Goal: Task Accomplishment & Management: Manage account settings

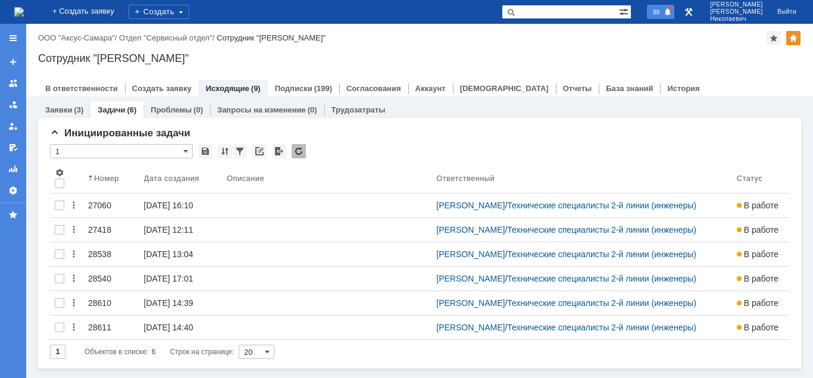
click at [675, 6] on div "99" at bounding box center [660, 12] width 27 height 14
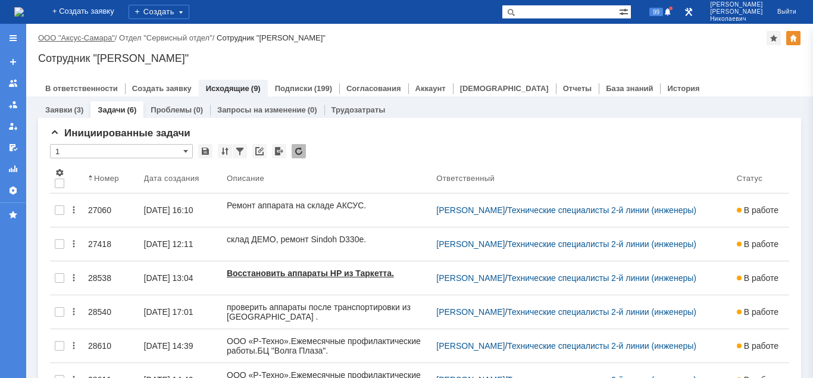
click at [74, 40] on link "ООО "Аксус-Самара"" at bounding box center [76, 37] width 77 height 9
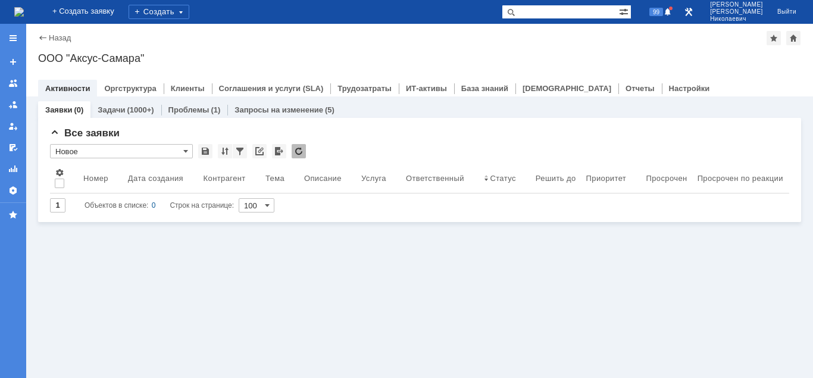
click at [544, 15] on input "text" at bounding box center [560, 12] width 117 height 14
paste input "Задача "28481""
drag, startPoint x: 565, startPoint y: 11, endPoint x: 511, endPoint y: 10, distance: 53.6
click at [511, 10] on input "Задача "28481"" at bounding box center [560, 12] width 117 height 14
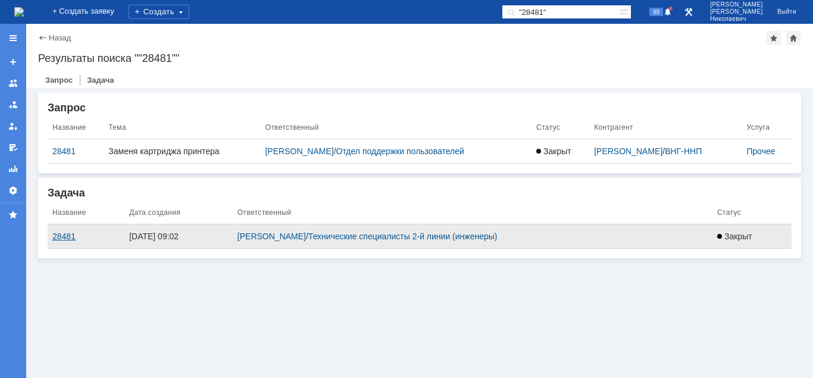
click at [64, 238] on div "28481" at bounding box center [85, 237] width 67 height 10
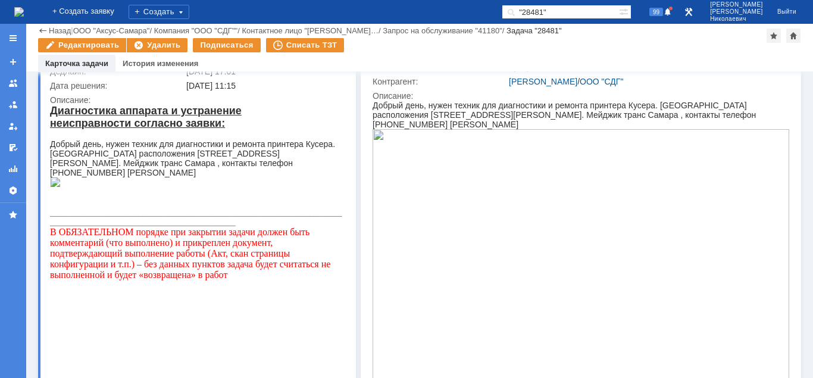
drag, startPoint x: 586, startPoint y: 10, endPoint x: 493, endPoint y: 15, distance: 93.1
click at [502, 15] on input ""28481"" at bounding box center [560, 12] width 117 height 14
type input "28328"
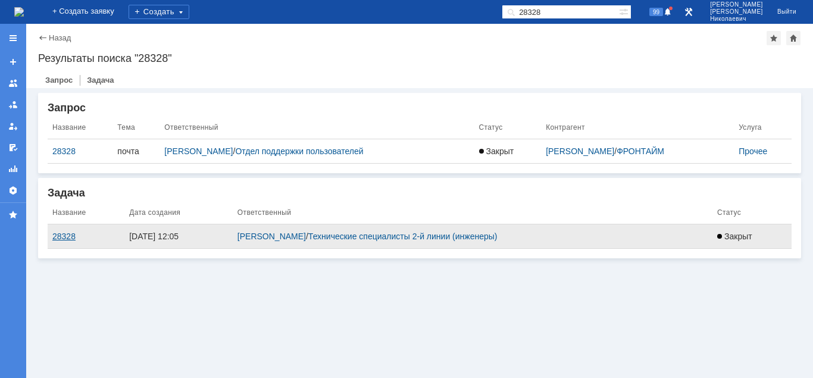
click at [68, 240] on div "28328" at bounding box center [85, 237] width 67 height 10
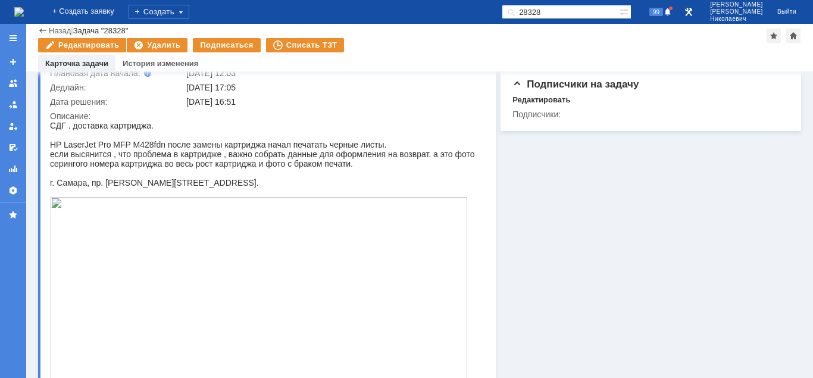
scroll to position [121, 0]
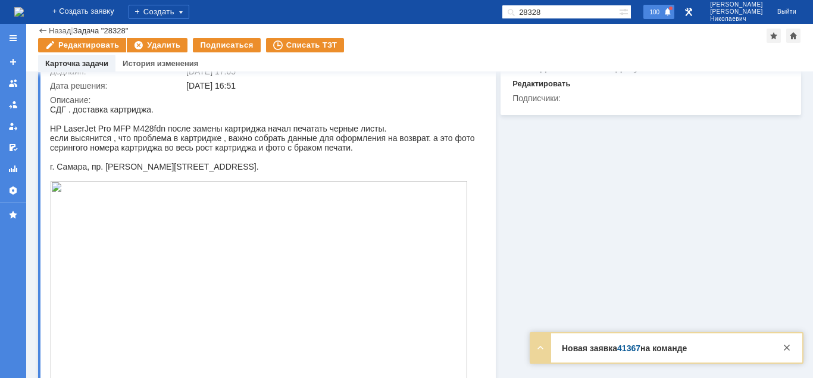
click at [675, 13] on div "100" at bounding box center [659, 12] width 31 height 14
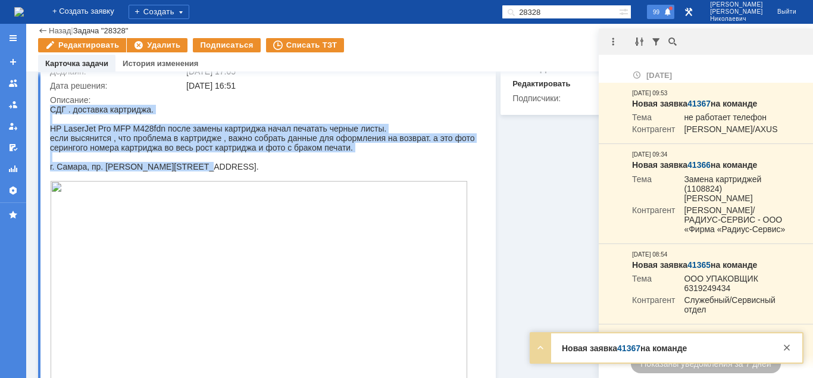
drag, startPoint x: 51, startPoint y: 110, endPoint x: 238, endPoint y: 169, distance: 196.2
click at [238, 169] on body "СДГ . доставка картриджа. HP LaserJet Pro MFP M428fdn после замены картриджа на…" at bounding box center [266, 278] width 432 height 346
copy body "СДГ . доставка картриджа. HP LaserJet Pro MFP M428fdn после замены картриджа на…"
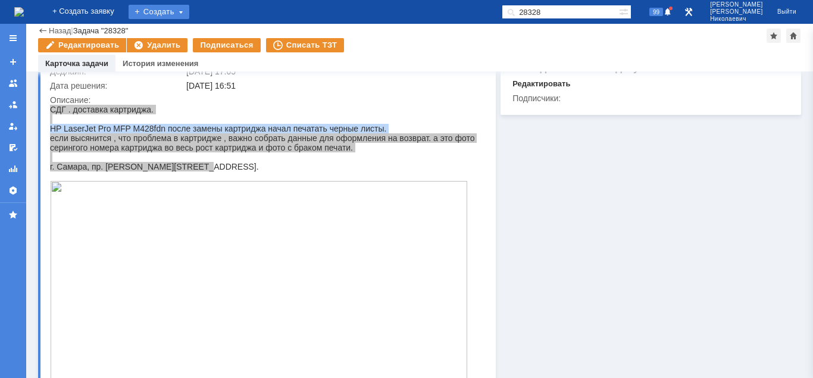
click at [182, 17] on div "Создать" at bounding box center [159, 12] width 61 height 14
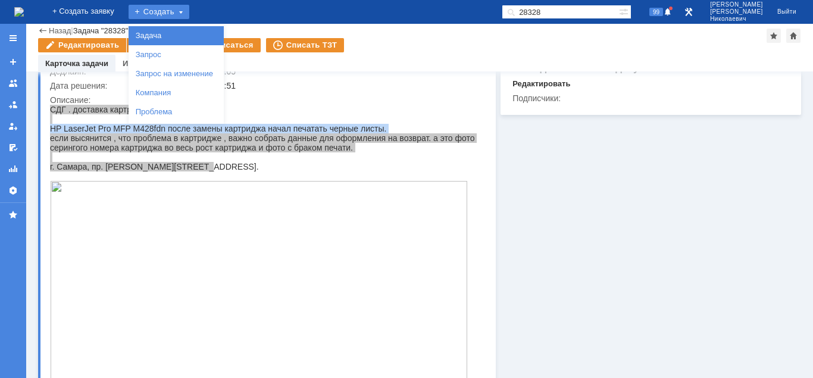
click at [185, 38] on link "Задача" at bounding box center [176, 36] width 91 height 14
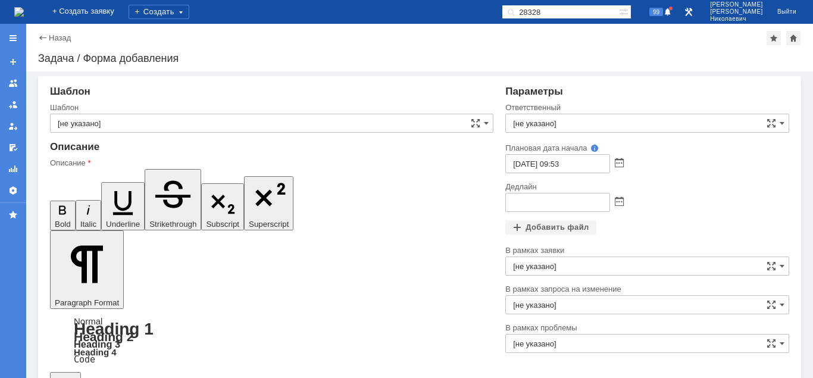
drag, startPoint x: 107, startPoint y: 2845, endPoint x: 104, endPoint y: 2853, distance: 8.5
drag, startPoint x: 180, startPoint y: 2838, endPoint x: 83, endPoint y: 2841, distance: 97.7
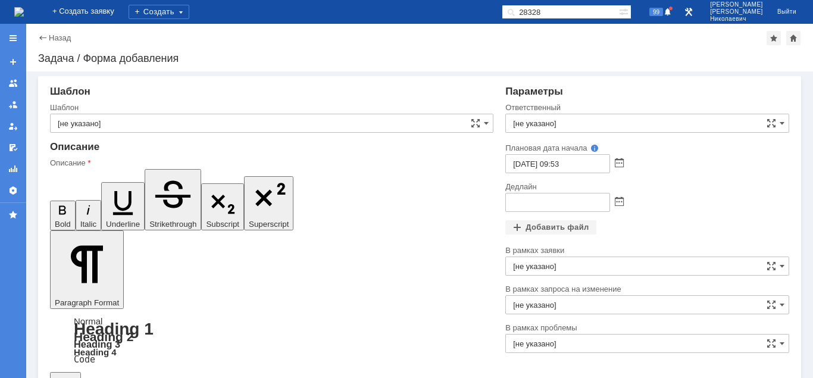
drag, startPoint x: 63, startPoint y: 2856, endPoint x: 386, endPoint y: 2885, distance: 324.7
drag, startPoint x: 211, startPoint y: 2854, endPoint x: 63, endPoint y: 2861, distance: 149.1
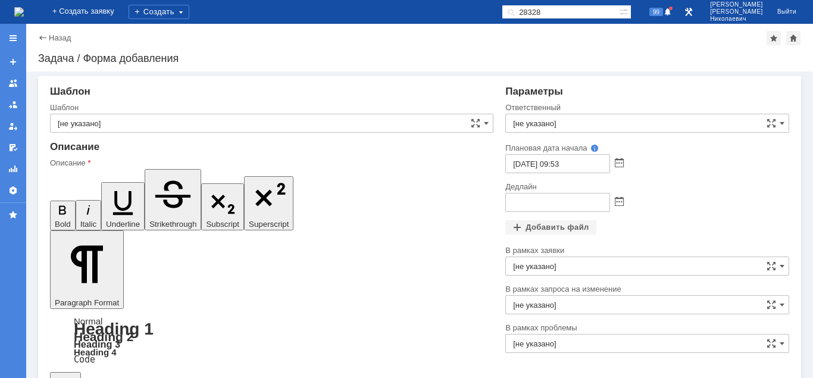
scroll to position [26, 0]
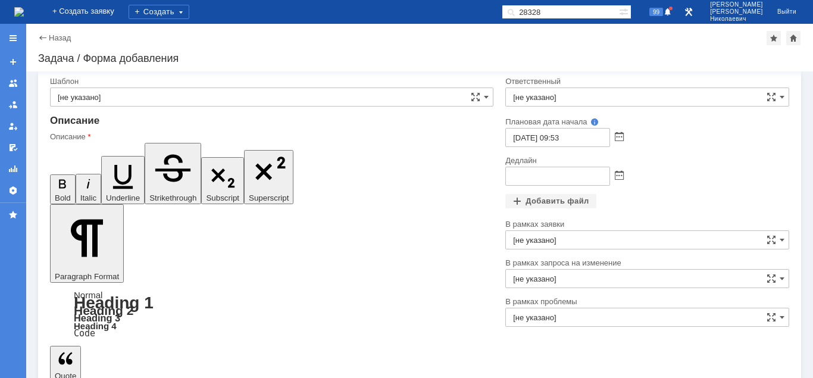
click at [553, 95] on input "[не указано]" at bounding box center [648, 97] width 284 height 19
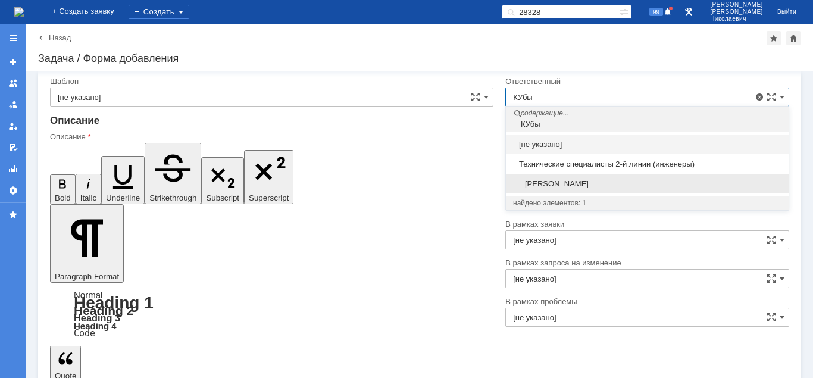
click at [582, 181] on span "[PERSON_NAME]" at bounding box center [647, 184] width 269 height 10
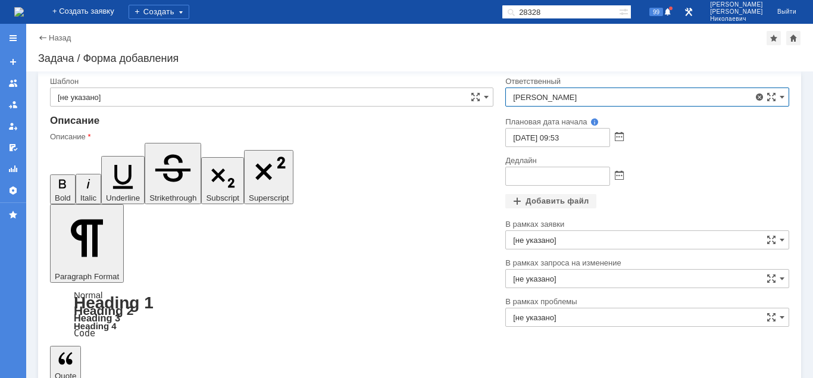
type input "[PERSON_NAME]"
click at [620, 176] on span at bounding box center [619, 177] width 9 height 10
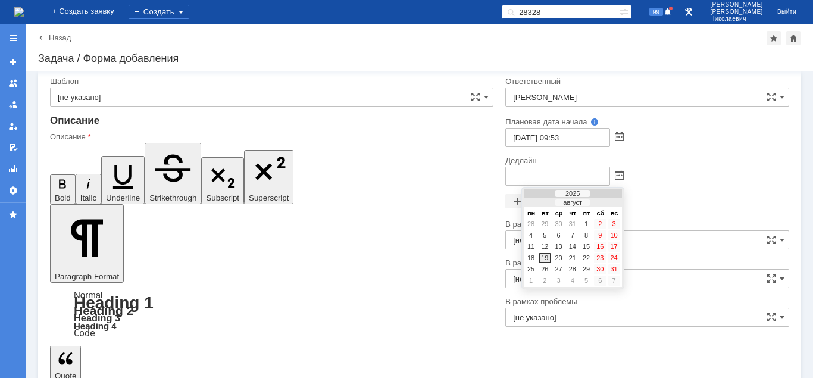
click at [546, 258] on div "19" at bounding box center [545, 258] width 12 height 10
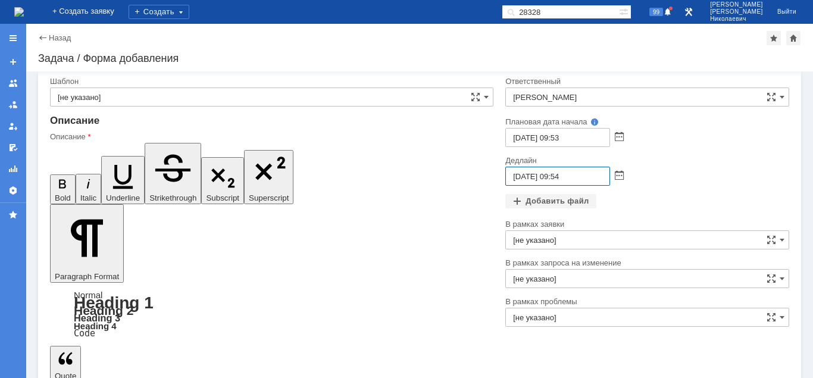
drag, startPoint x: 562, startPoint y: 173, endPoint x: 555, endPoint y: 177, distance: 8.6
click at [555, 177] on input "19.08.2025 09:54" at bounding box center [558, 176] width 105 height 19
type input "19.08.2025 16:54"
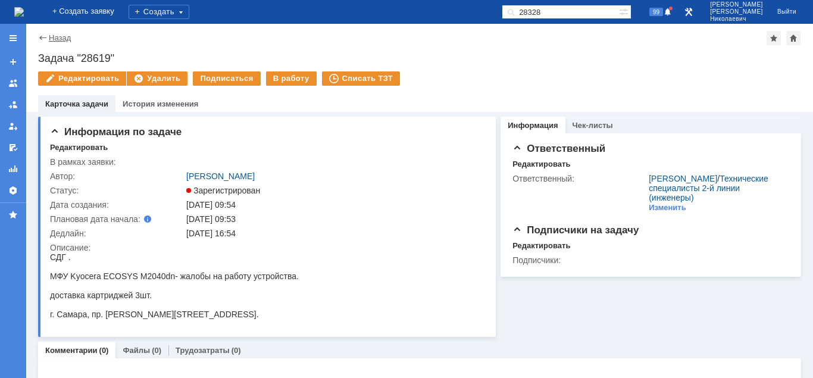
click at [62, 37] on link "Назад" at bounding box center [60, 37] width 22 height 9
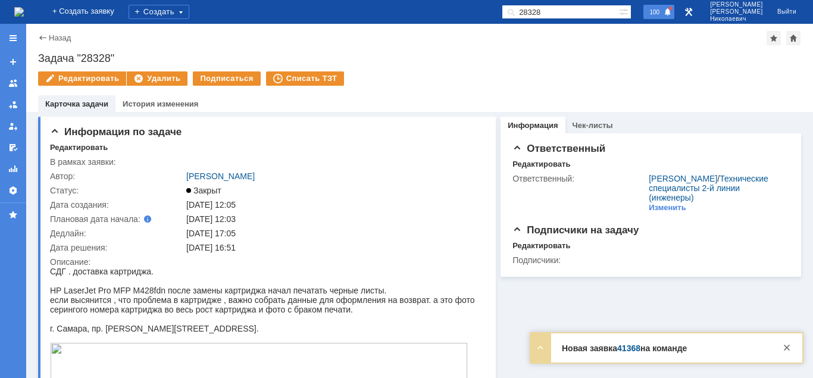
click at [675, 6] on div "100" at bounding box center [659, 12] width 31 height 14
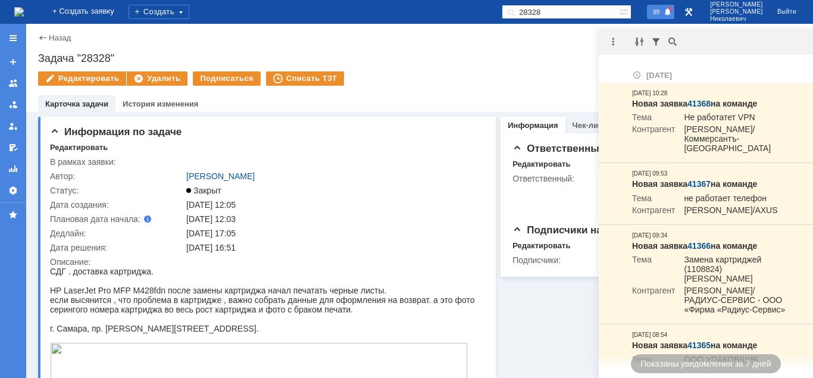
click at [672, 13] on span at bounding box center [668, 13] width 8 height 10
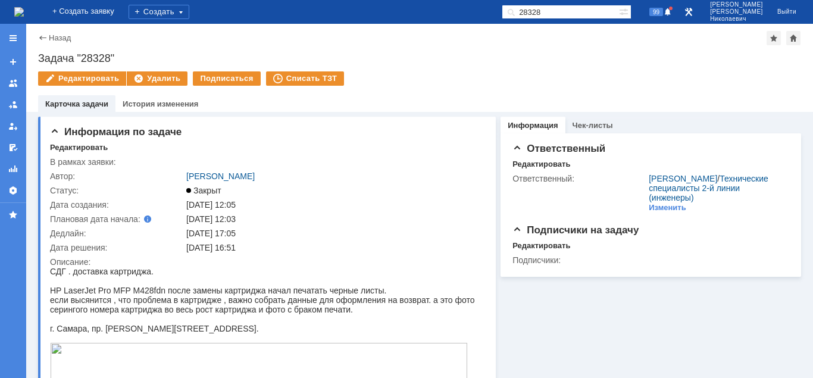
drag, startPoint x: 566, startPoint y: 9, endPoint x: 509, endPoint y: 13, distance: 57.9
click at [509, 13] on input "28328" at bounding box center [560, 12] width 117 height 14
type input "малов"
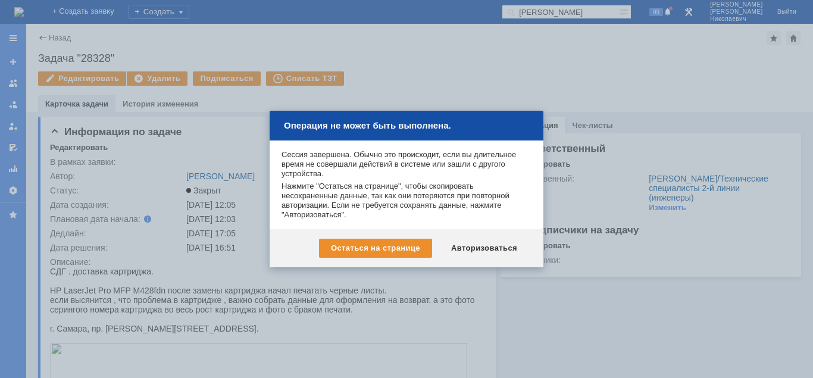
drag, startPoint x: 479, startPoint y: 250, endPoint x: 487, endPoint y: 226, distance: 25.2
click at [478, 250] on div "Авторизоваться" at bounding box center [484, 248] width 90 height 19
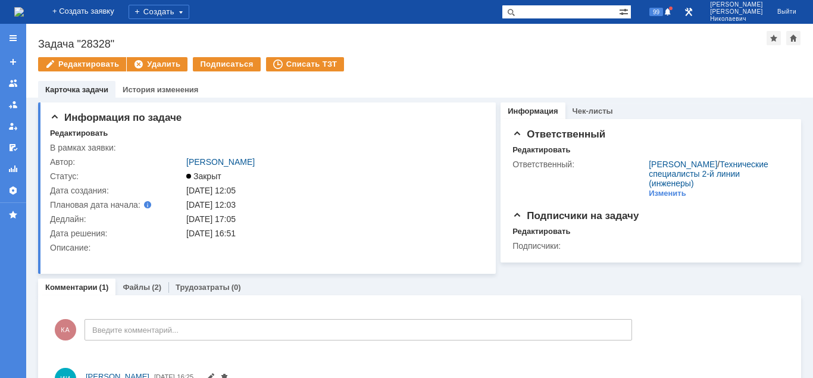
click at [548, 24] on div "Назад | Задача "28328" Задача "28328" Редактировать Удалить Подписаться Списать…" at bounding box center [419, 61] width 787 height 74
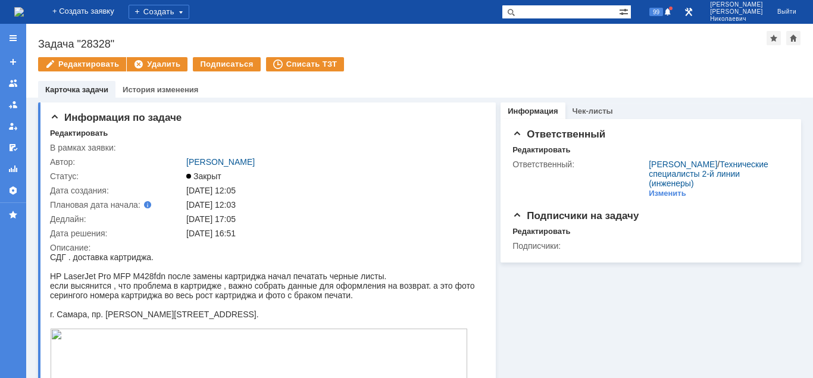
click at [544, 10] on input "text" at bounding box center [560, 12] width 117 height 14
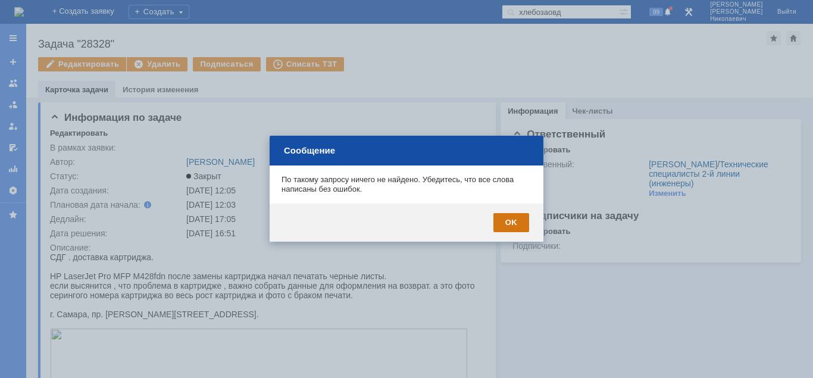
click at [519, 223] on div "OK" at bounding box center [512, 222] width 36 height 19
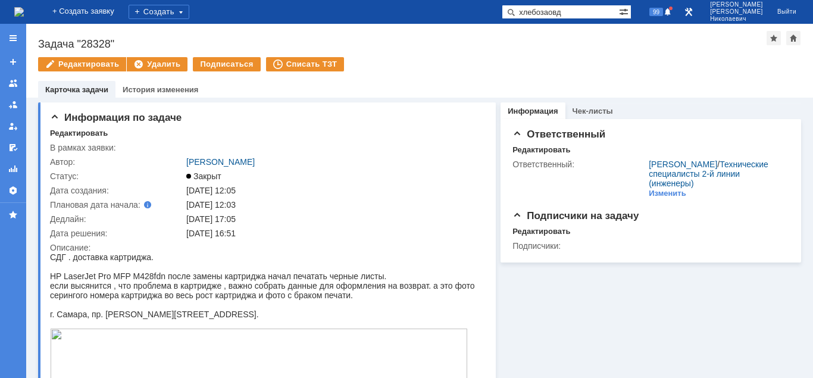
click at [566, 19] on div "На домашнюю + Создать заявку Создать хлебозаовд 99 Калугин Александр Николаевич…" at bounding box center [406, 12] width 813 height 24
click at [575, 12] on input "хлебозаовд" at bounding box center [560, 12] width 117 height 14
click at [576, 14] on input "хлебозаовд" at bounding box center [560, 12] width 117 height 14
type input "хлебозаовод"
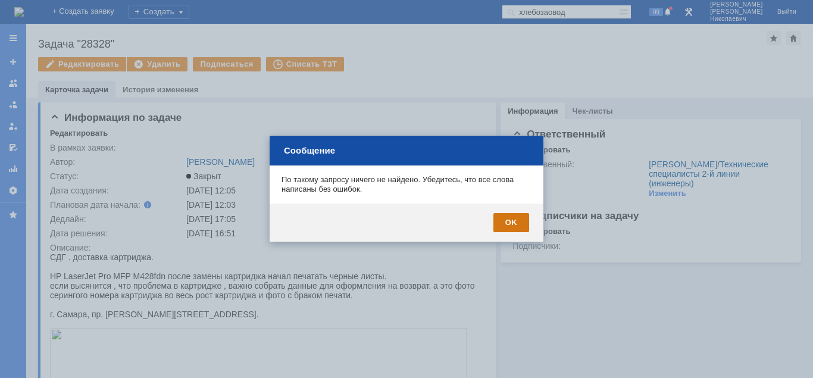
click at [512, 225] on div "OK" at bounding box center [512, 222] width 36 height 19
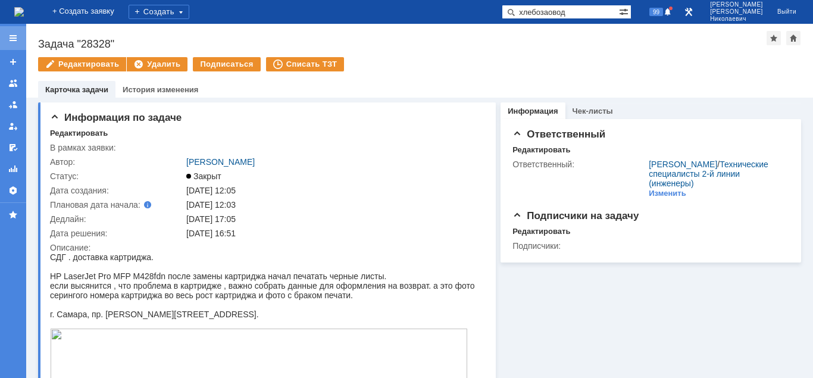
click at [14, 32] on div at bounding box center [13, 38] width 26 height 24
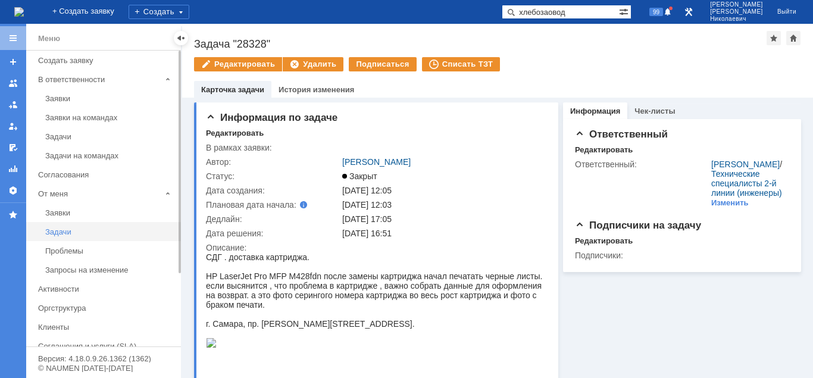
click at [52, 232] on div "Задачи" at bounding box center [109, 231] width 129 height 9
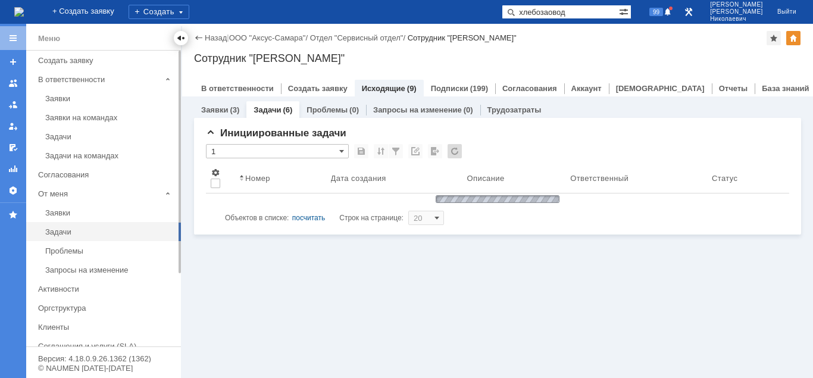
click at [177, 36] on div at bounding box center [181, 38] width 10 height 10
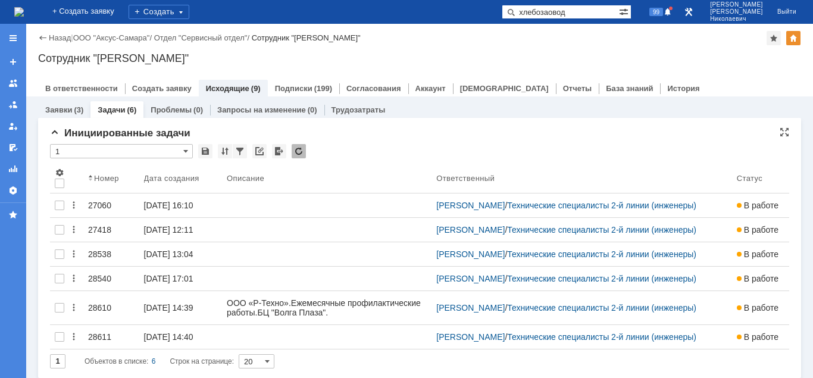
click at [119, 155] on input "1" at bounding box center [121, 151] width 143 height 14
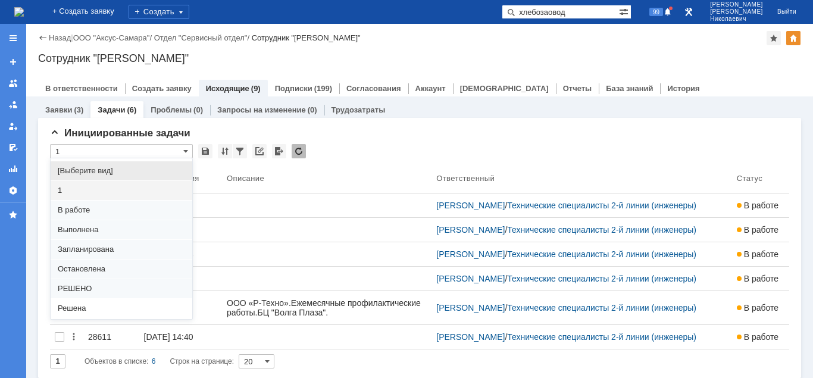
click at [117, 164] on div "[Выберите вид]" at bounding box center [122, 170] width 142 height 19
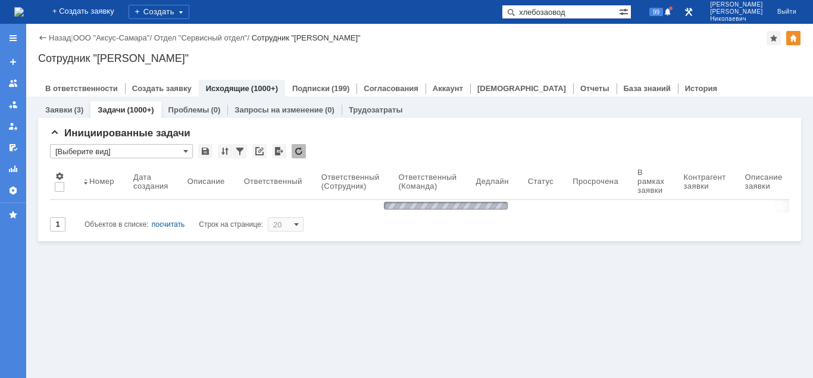
type input "[Выберите вид]"
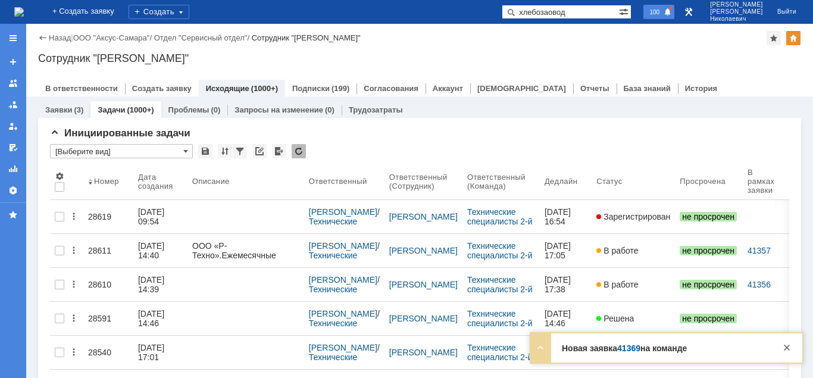
click at [672, 16] on div "100" at bounding box center [659, 12] width 31 height 14
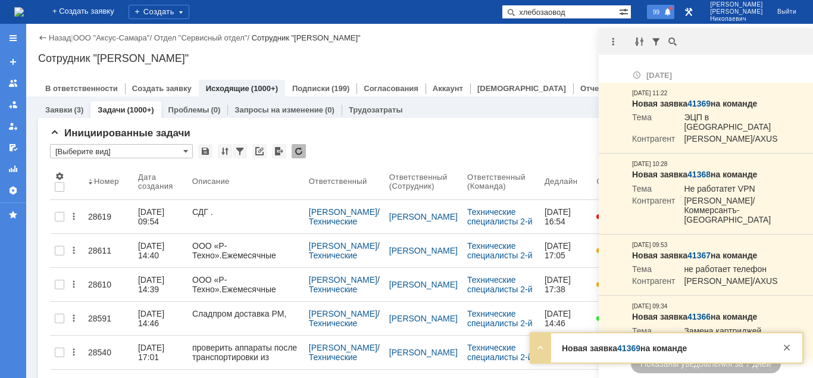
click at [663, 12] on span "99" at bounding box center [657, 12] width 14 height 8
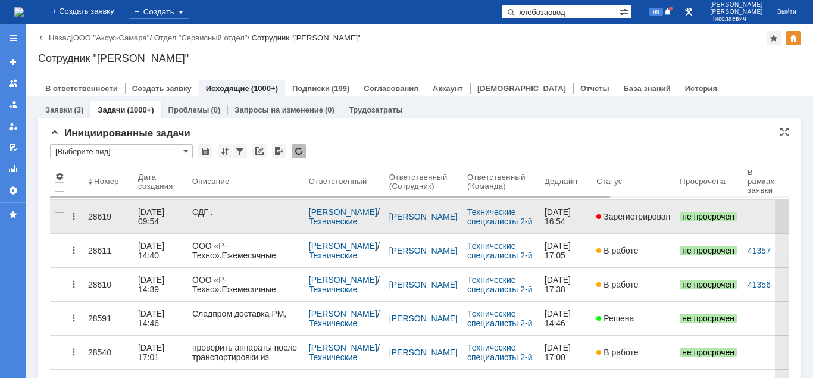
click at [97, 212] on div "28619" at bounding box center [108, 217] width 40 height 10
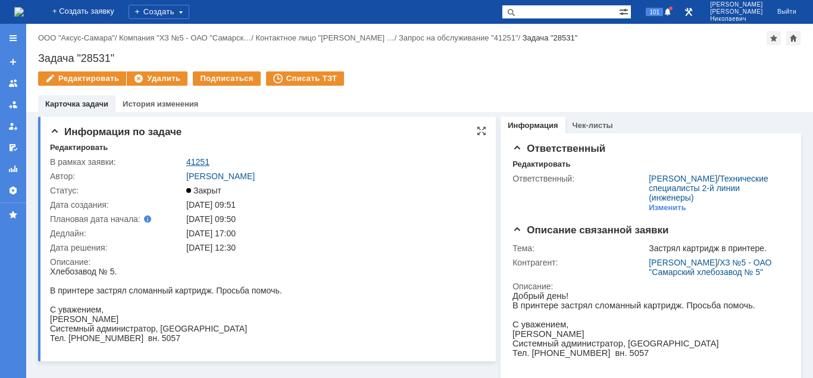
click at [203, 165] on link "41251" at bounding box center [197, 162] width 23 height 10
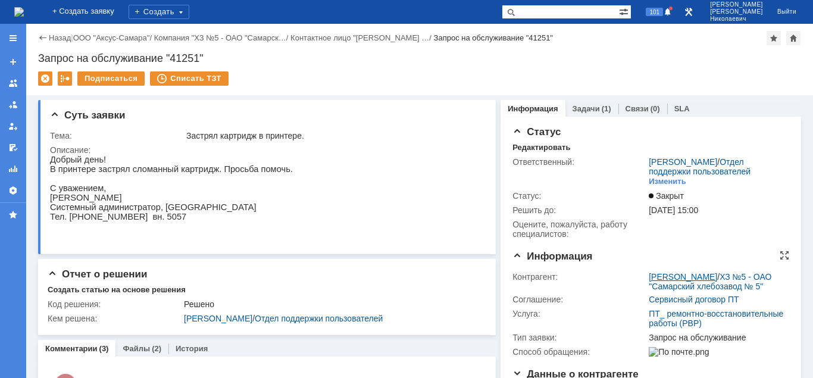
click at [657, 273] on link "[PERSON_NAME]" at bounding box center [683, 277] width 68 height 10
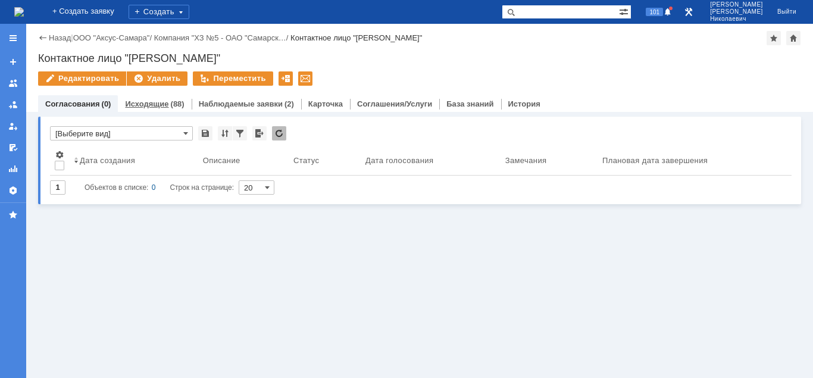
click at [154, 107] on link "Исходящие" at bounding box center [146, 103] width 43 height 9
